Goal: Task Accomplishment & Management: Manage account settings

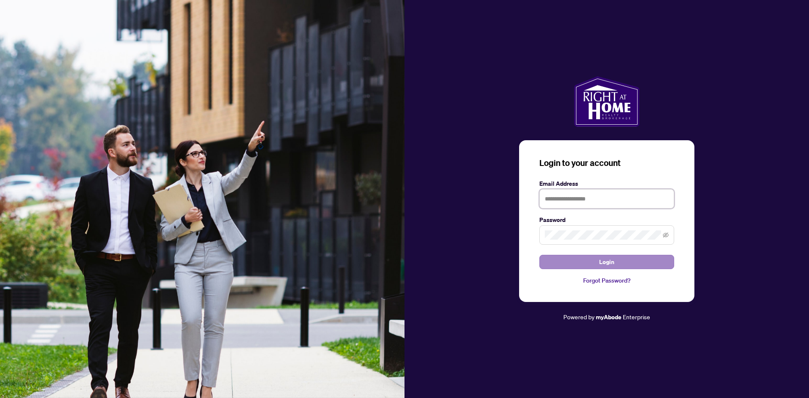
type input "**********"
click at [615, 260] on button "Login" at bounding box center [606, 262] width 135 height 14
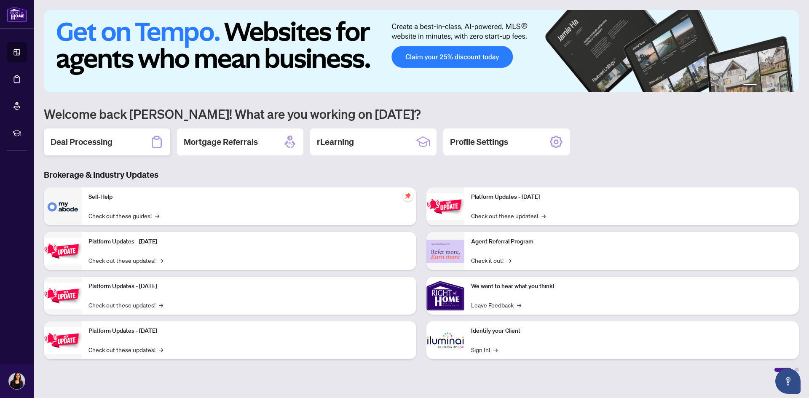
click at [101, 144] on h2 "Deal Processing" at bounding box center [82, 142] width 62 height 12
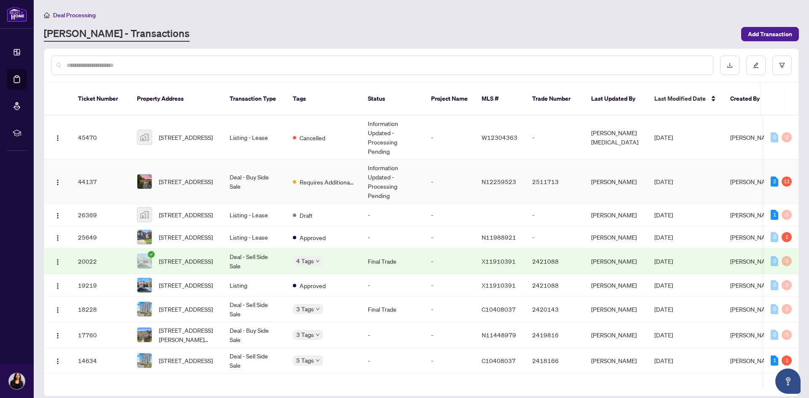
click at [191, 177] on span "[STREET_ADDRESS]" at bounding box center [186, 181] width 54 height 9
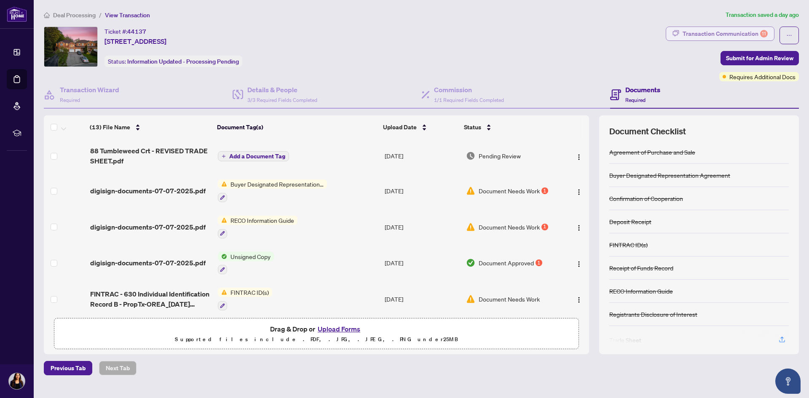
click at [710, 35] on div "Transaction Communication 11" at bounding box center [724, 33] width 85 height 13
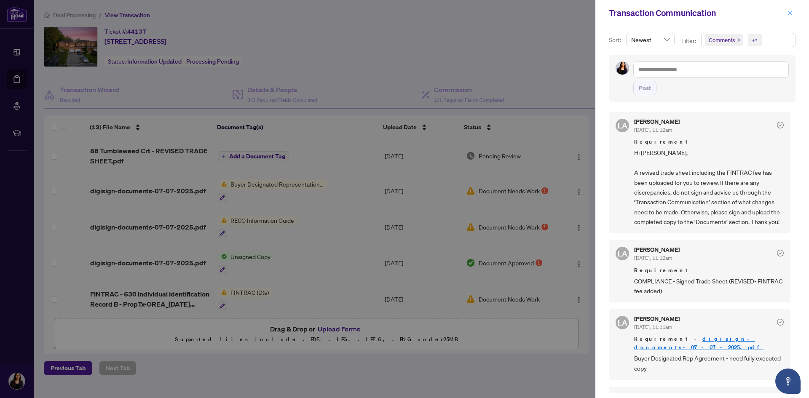
click at [790, 14] on icon "close" at bounding box center [790, 13] width 6 height 6
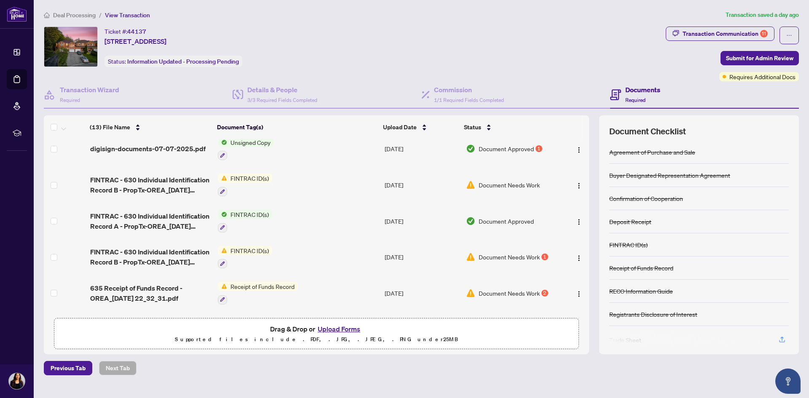
scroll to position [169, 0]
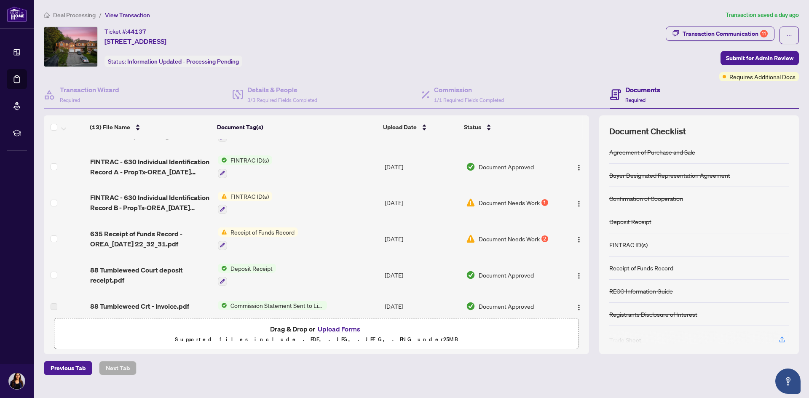
click at [495, 207] on td "Document Needs Work 1" at bounding box center [512, 203] width 99 height 36
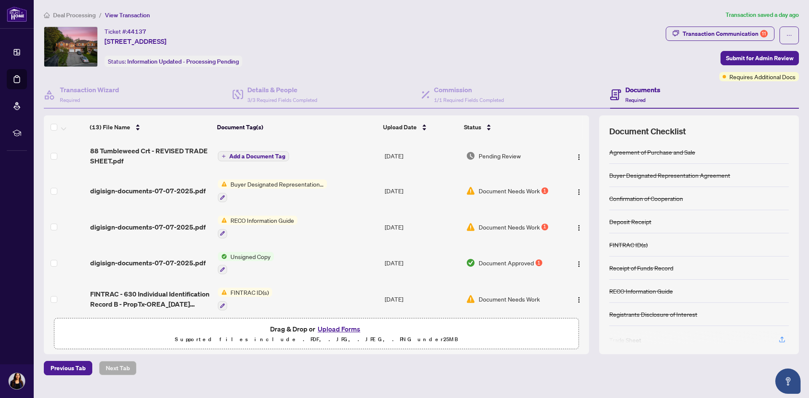
click at [339, 160] on td "Add a Document Tag" at bounding box center [297, 156] width 167 height 34
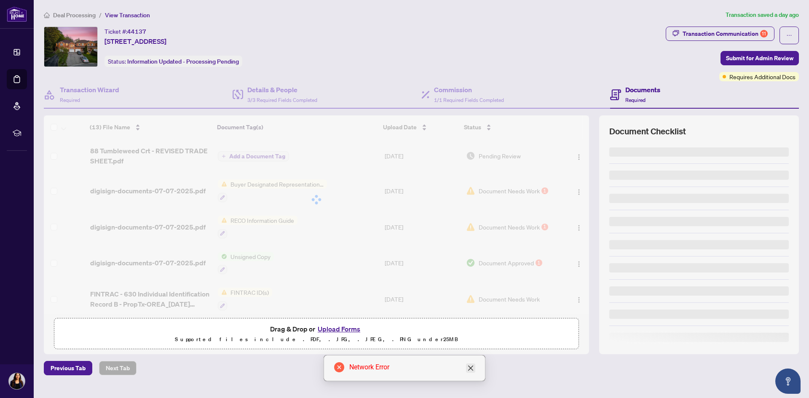
click at [471, 367] on icon "close" at bounding box center [470, 368] width 5 height 5
click at [542, 76] on div "Ticket #: 44137 [STREET_ADDRESS][PERSON_NAME] Status: Information Updated - Pro…" at bounding box center [353, 54] width 622 height 55
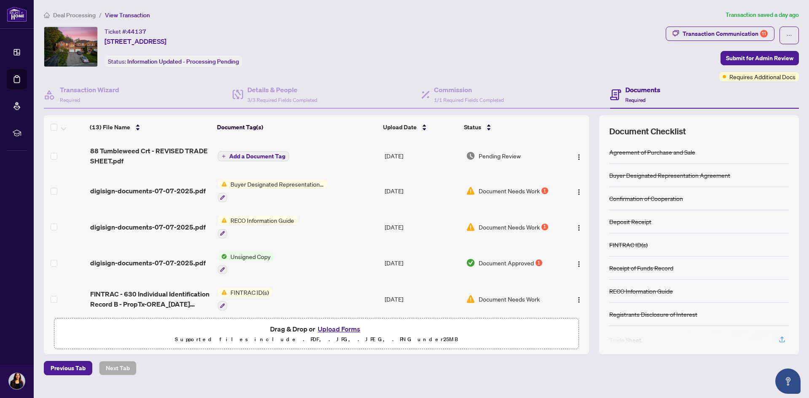
click at [357, 161] on td "Add a Document Tag" at bounding box center [297, 156] width 167 height 34
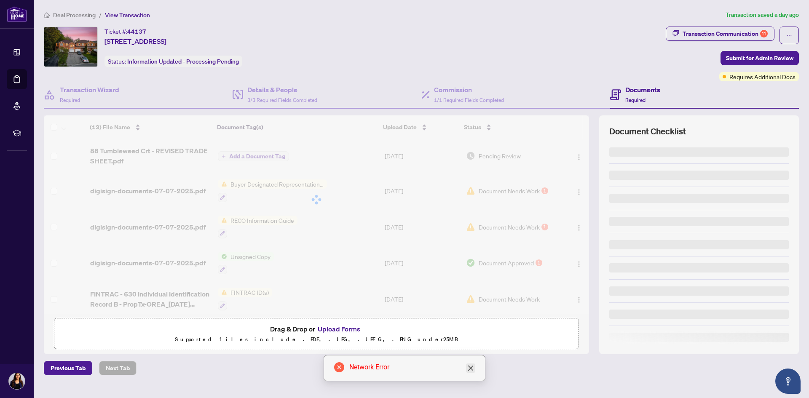
click at [472, 368] on icon "close" at bounding box center [470, 368] width 7 height 7
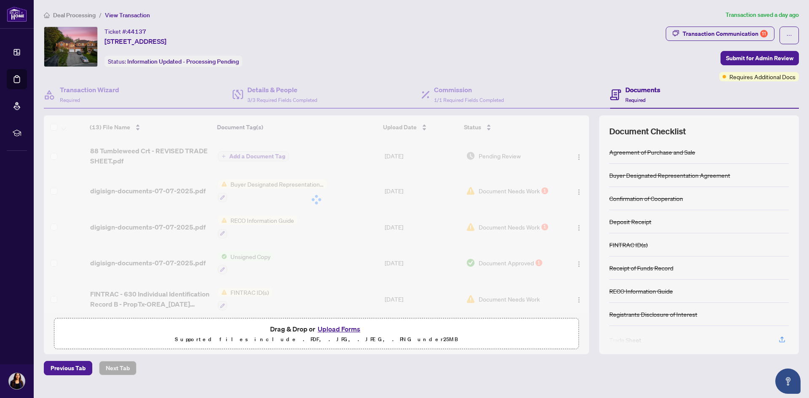
click at [529, 370] on div "Previous Tab Next Tab" at bounding box center [421, 368] width 755 height 14
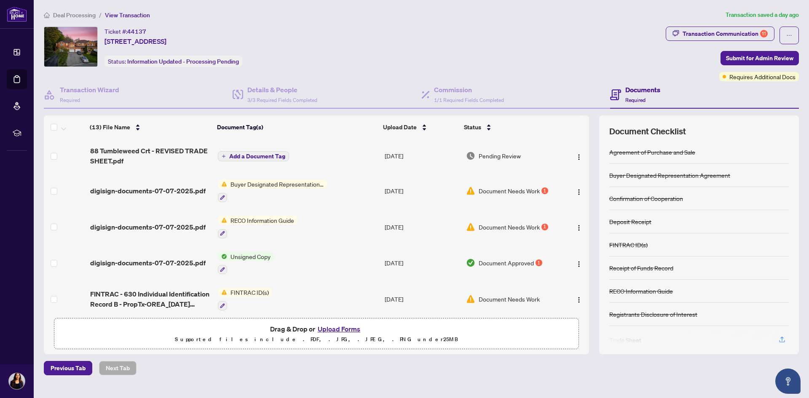
click at [392, 159] on td "[DATE]" at bounding box center [421, 156] width 81 height 34
click at [300, 160] on td "Add a Document Tag" at bounding box center [297, 156] width 167 height 34
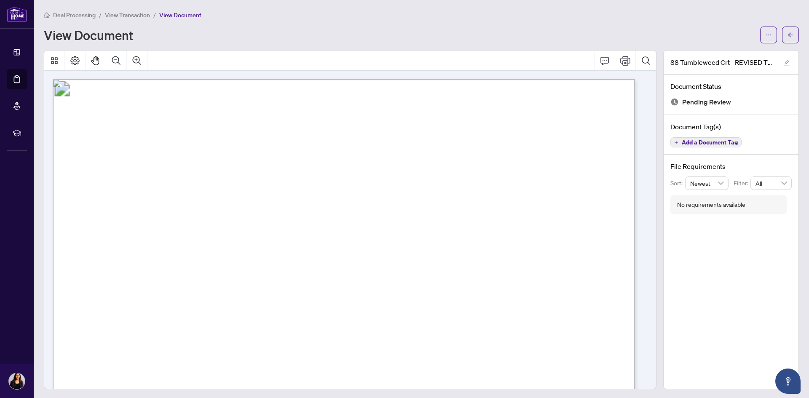
click at [139, 16] on span "View Transaction" at bounding box center [127, 15] width 45 height 8
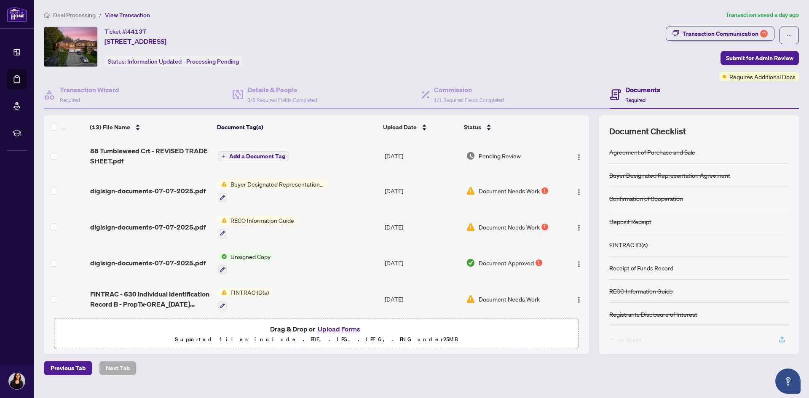
click at [479, 191] on span "Document Needs Work" at bounding box center [509, 190] width 61 height 9
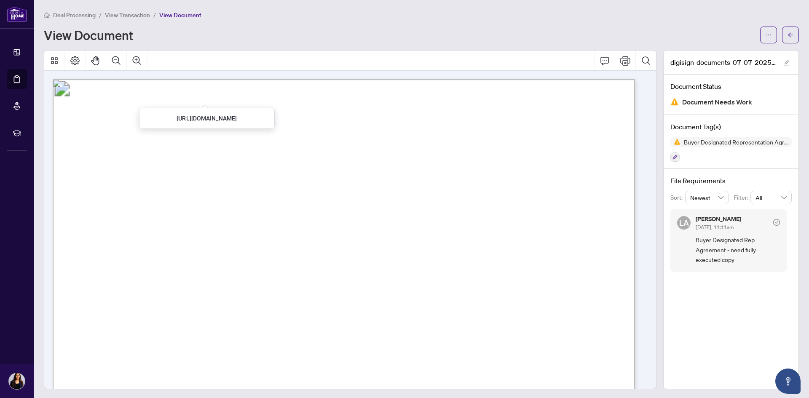
click at [125, 17] on span "View Transaction" at bounding box center [127, 15] width 45 height 8
